Goal: Task Accomplishment & Management: Use online tool/utility

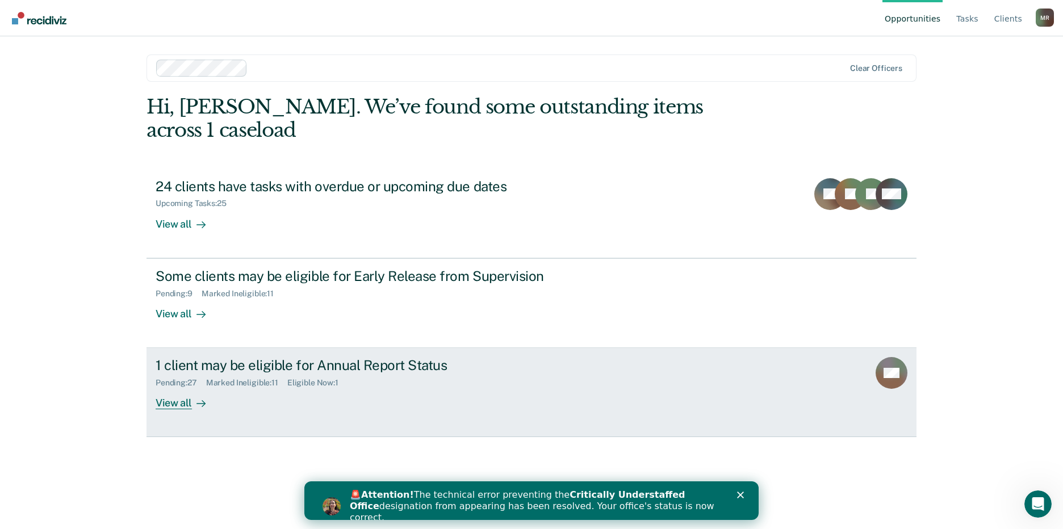
click at [378, 357] on div "1 client may be eligible for Annual Report Status" at bounding box center [355, 365] width 398 height 16
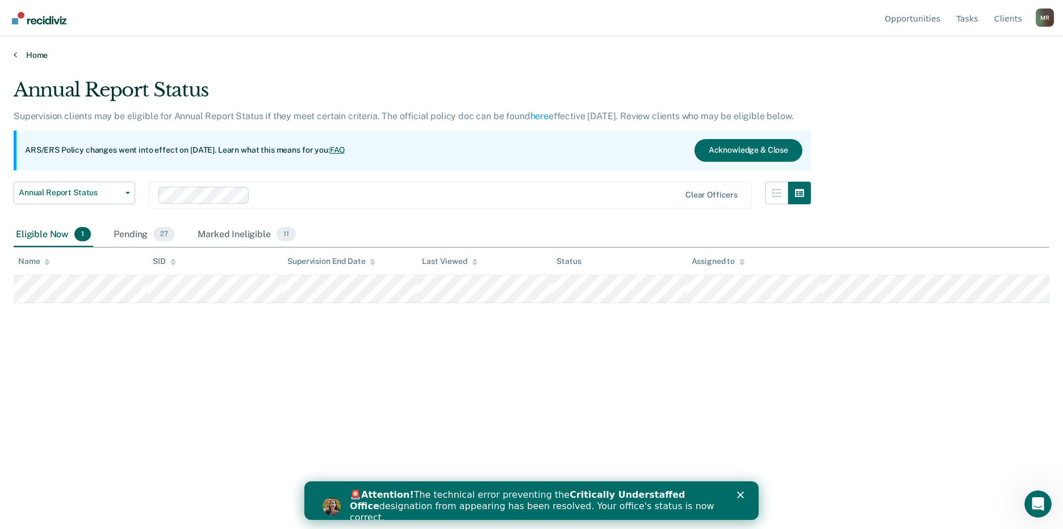
click at [35, 57] on link "Home" at bounding box center [531, 55] width 1035 height 10
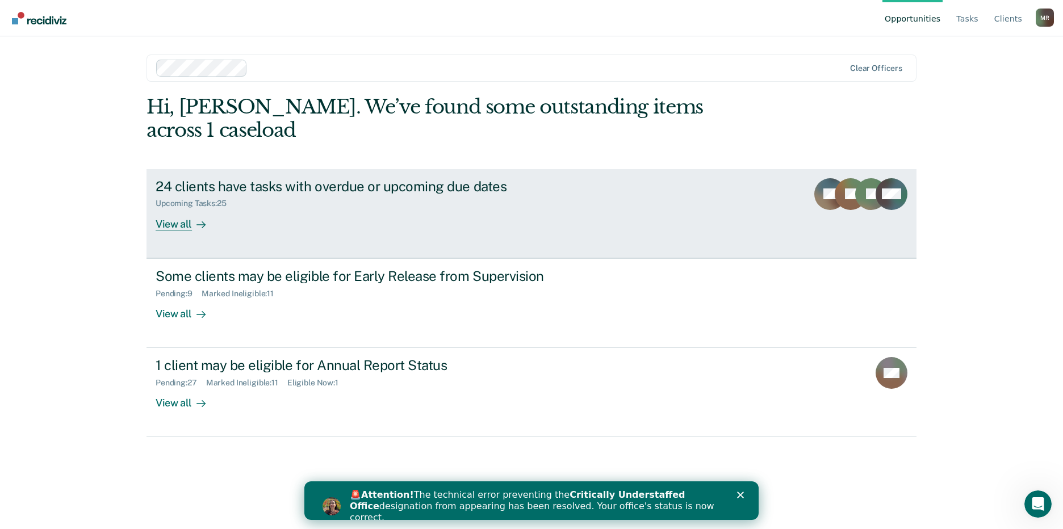
click at [173, 208] on div "View all" at bounding box center [188, 219] width 64 height 22
